Goal: Check status

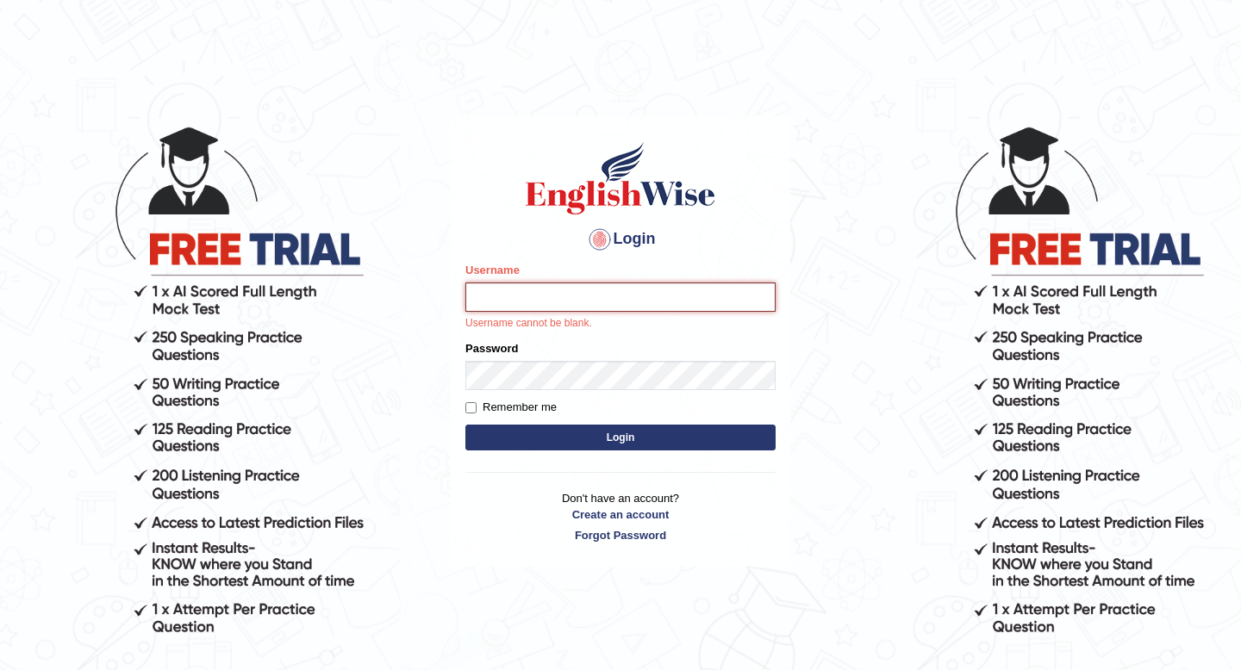
type input "hirokaM"
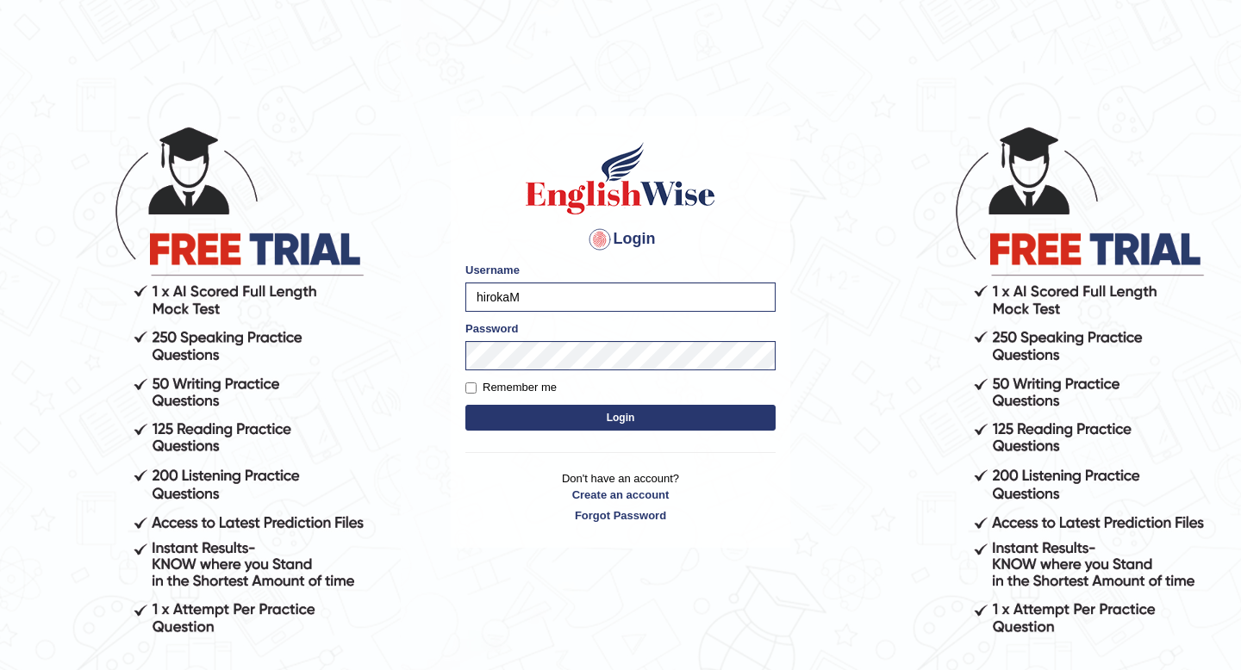
click at [532, 415] on button "Login" at bounding box center [620, 418] width 310 height 26
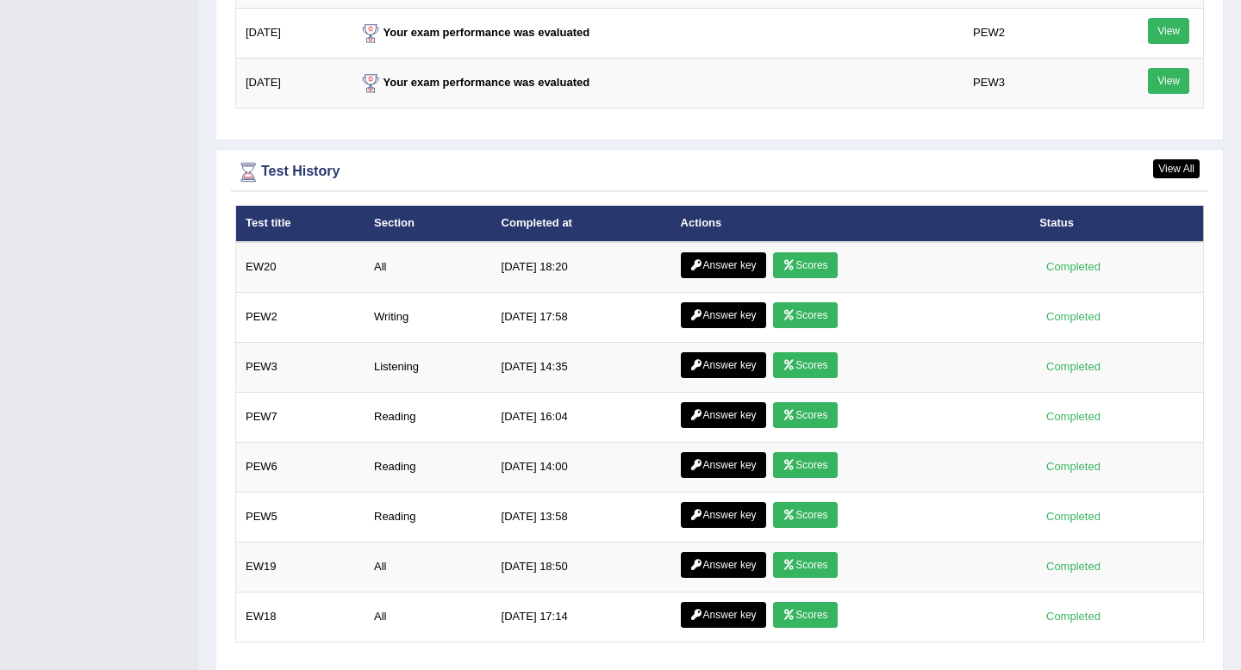
scroll to position [2368, 0]
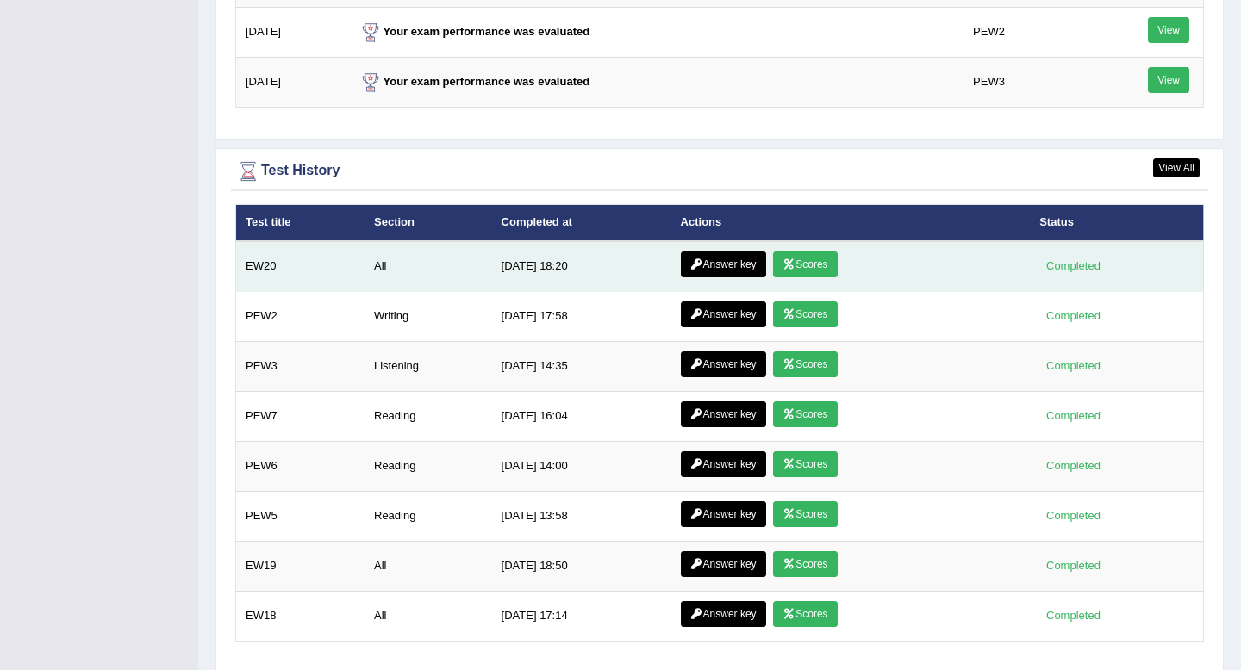
click at [713, 264] on link "Answer key" at bounding box center [723, 265] width 85 height 26
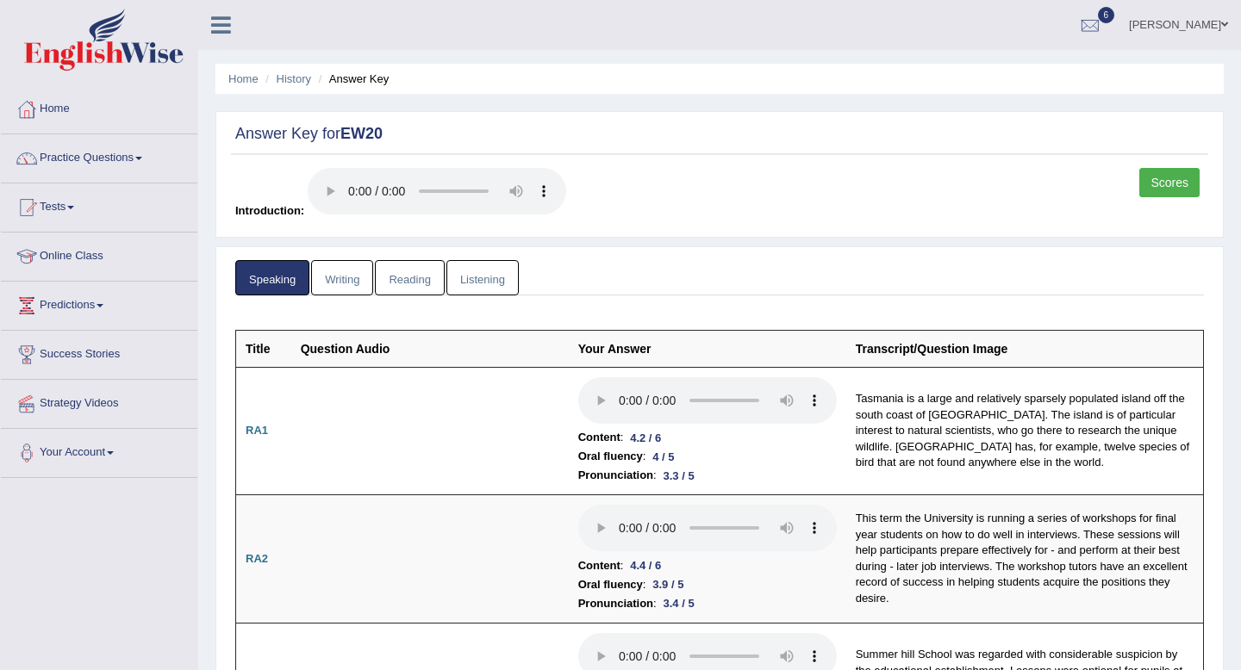
click at [1156, 178] on link "Scores" at bounding box center [1169, 182] width 60 height 29
